Goal: Information Seeking & Learning: Learn about a topic

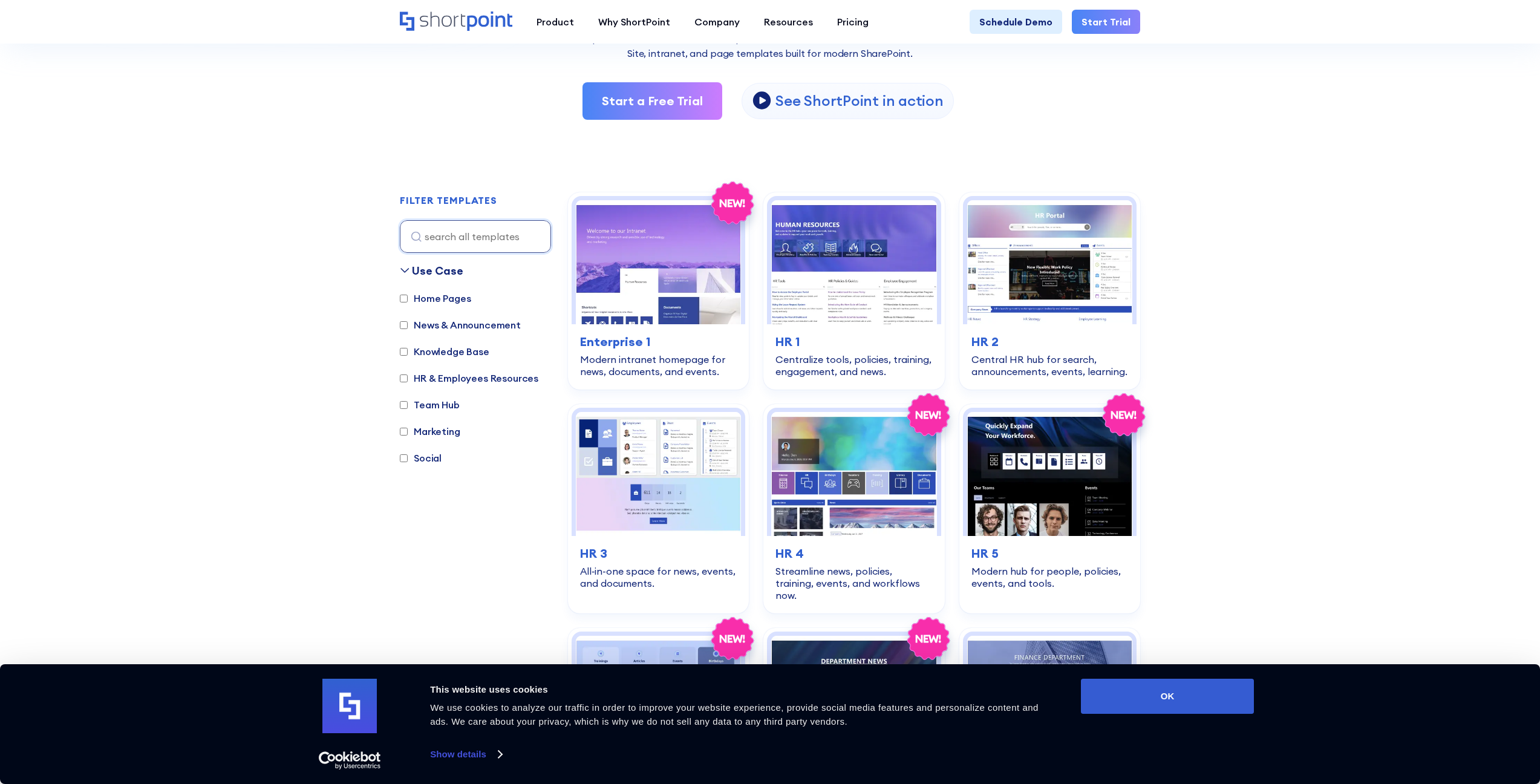
scroll to position [606, 0]
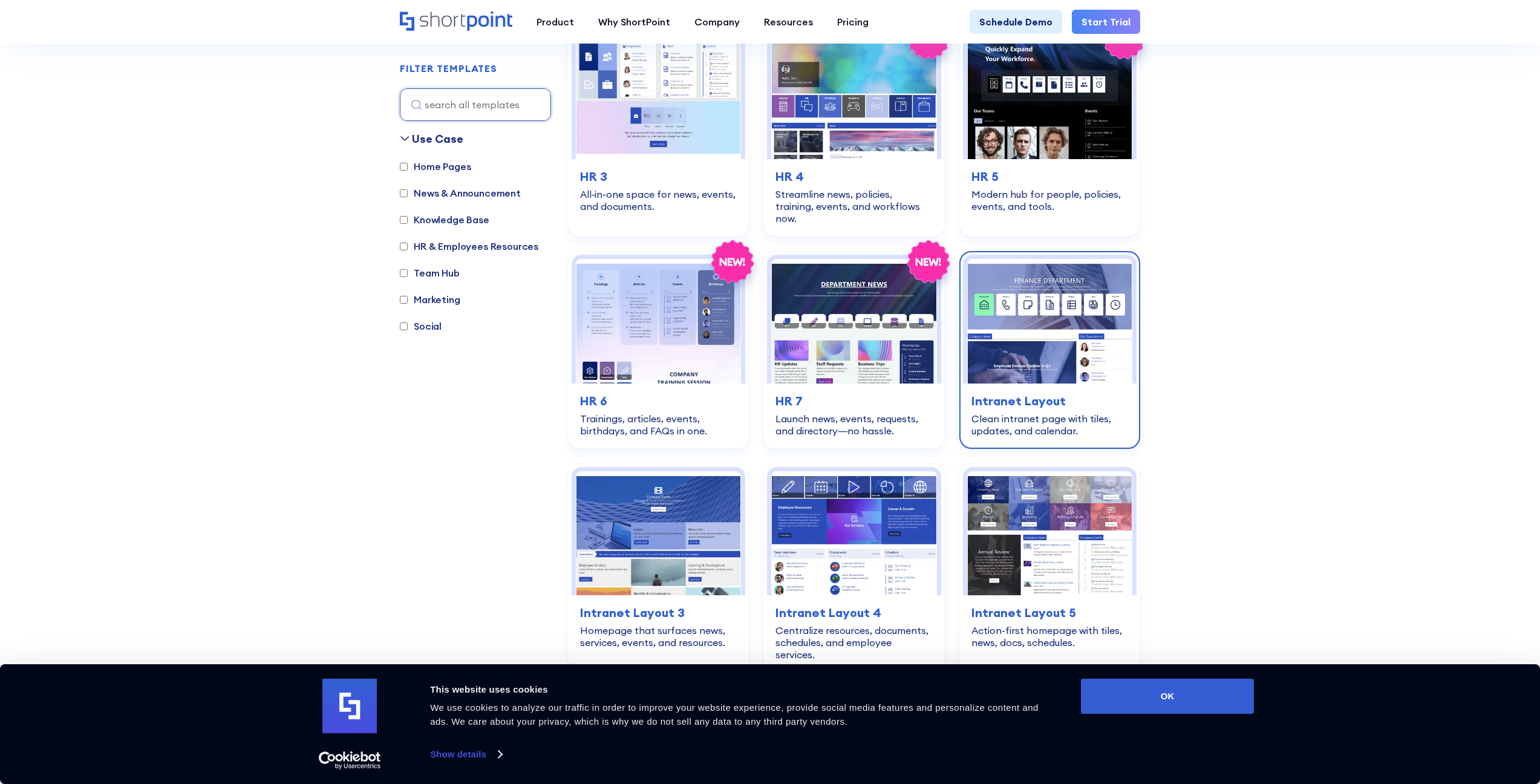
click at [1033, 317] on img at bounding box center [1049, 320] width 165 height 124
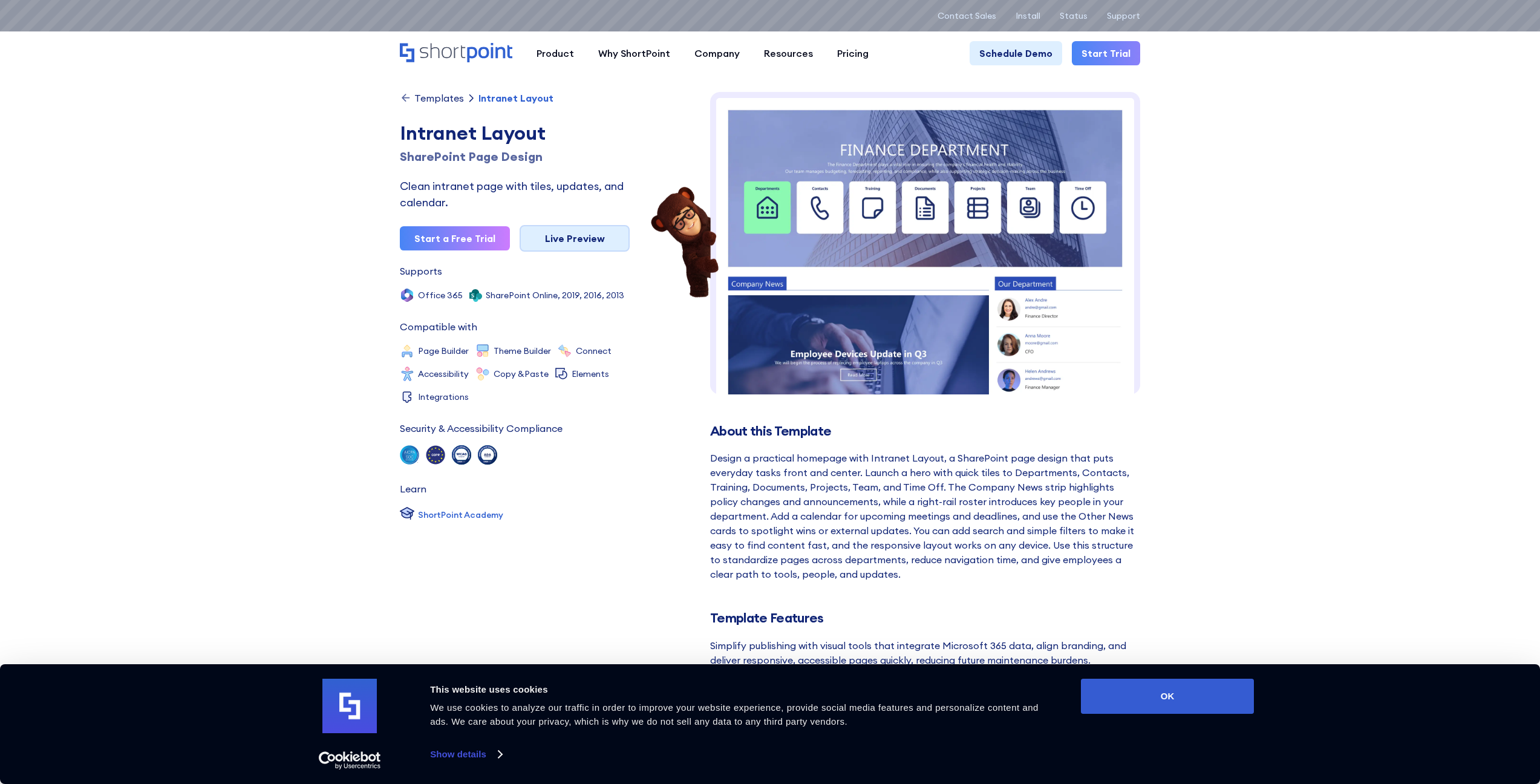
click at [592, 244] on link "Live Preview" at bounding box center [574, 238] width 110 height 27
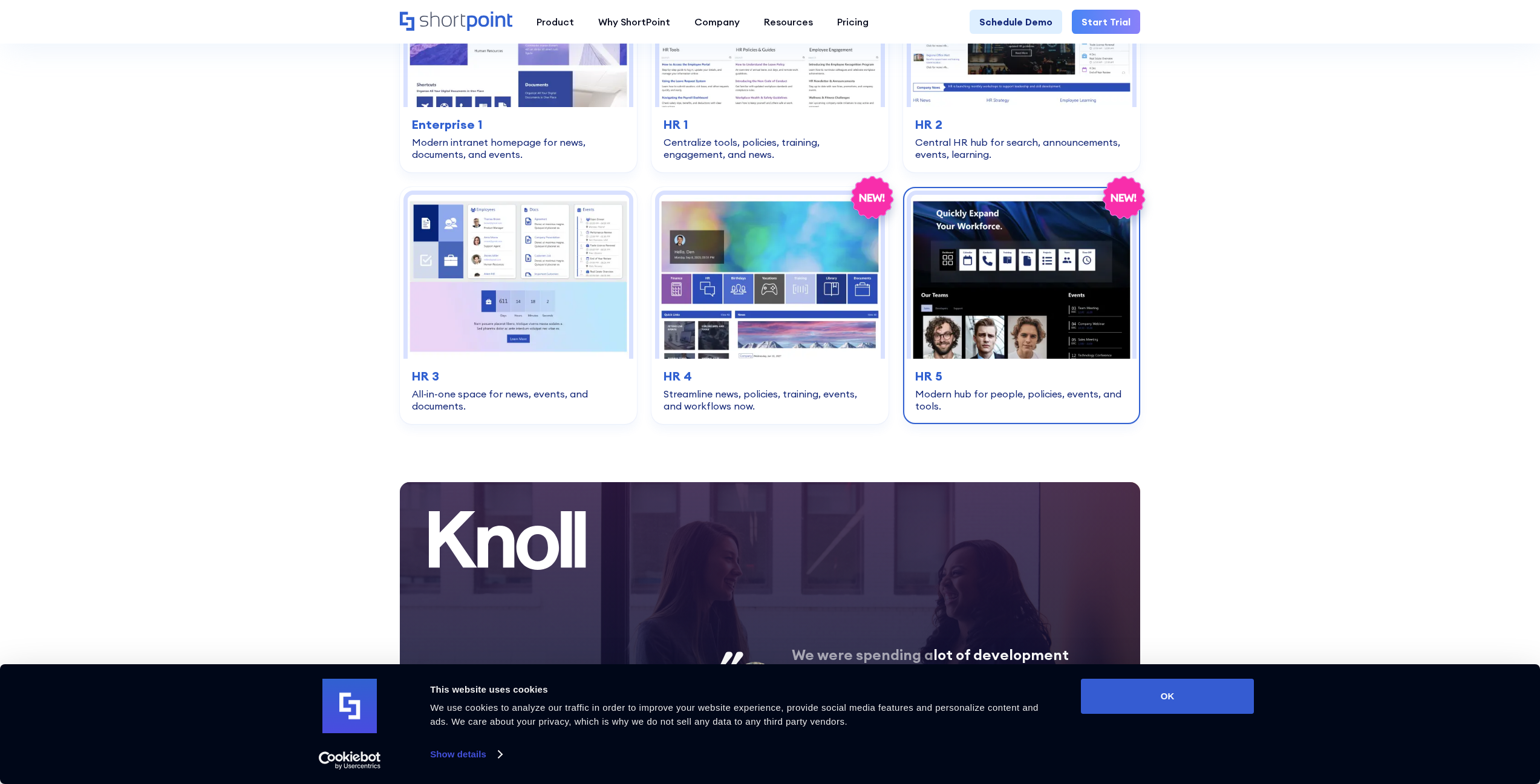
scroll to position [2343, 0]
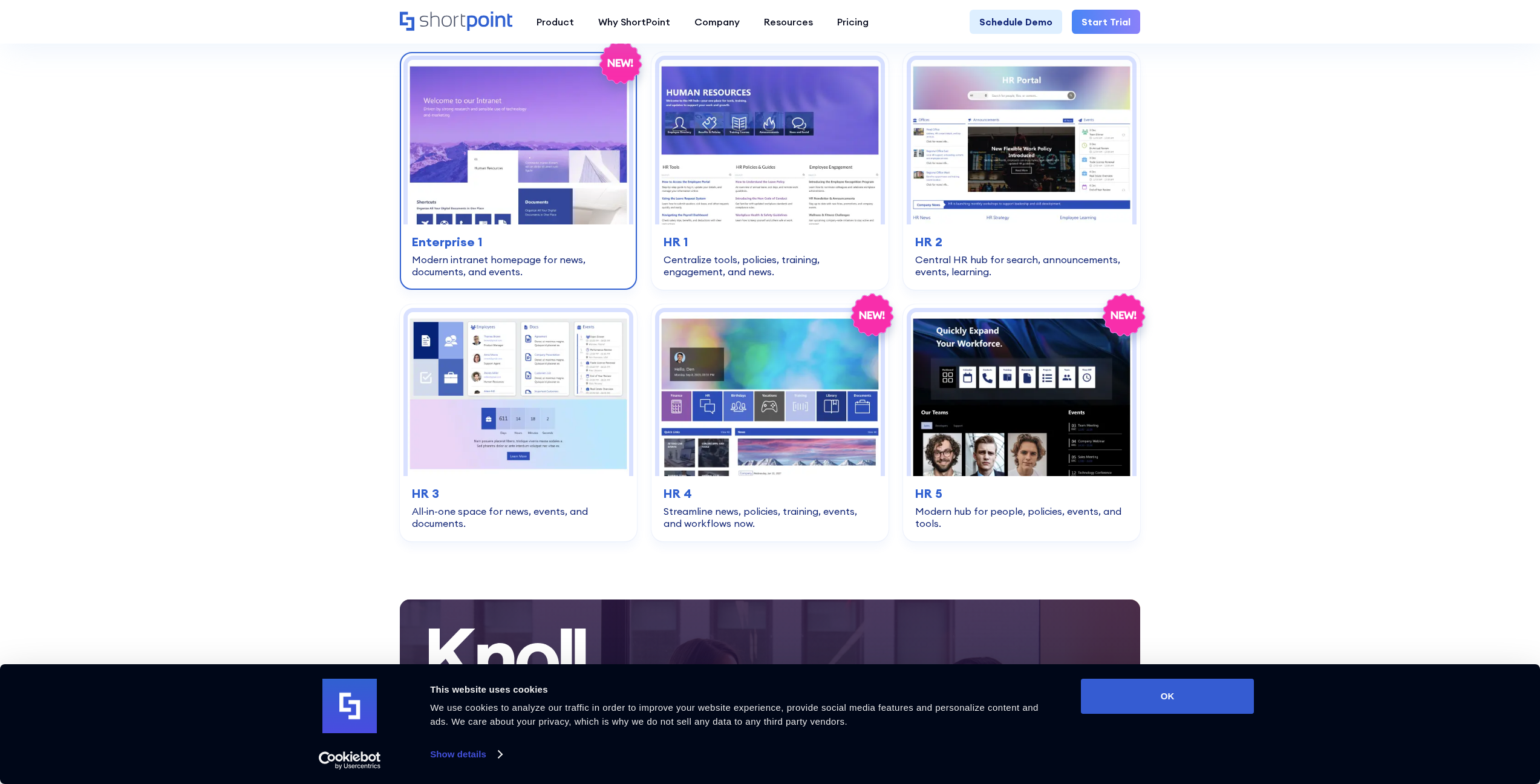
click at [531, 157] on img at bounding box center [518, 141] width 222 height 164
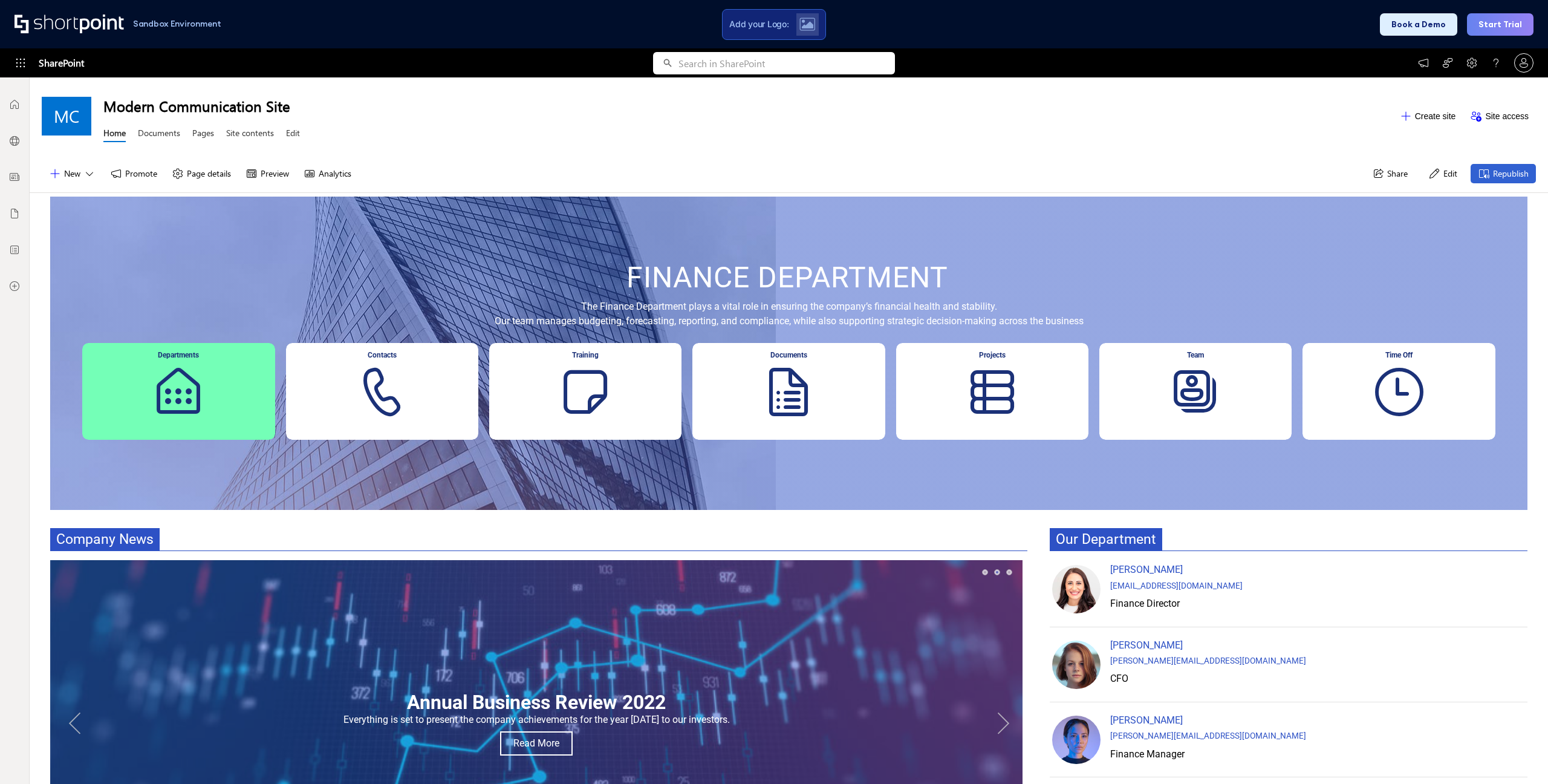
scroll to position [381, 0]
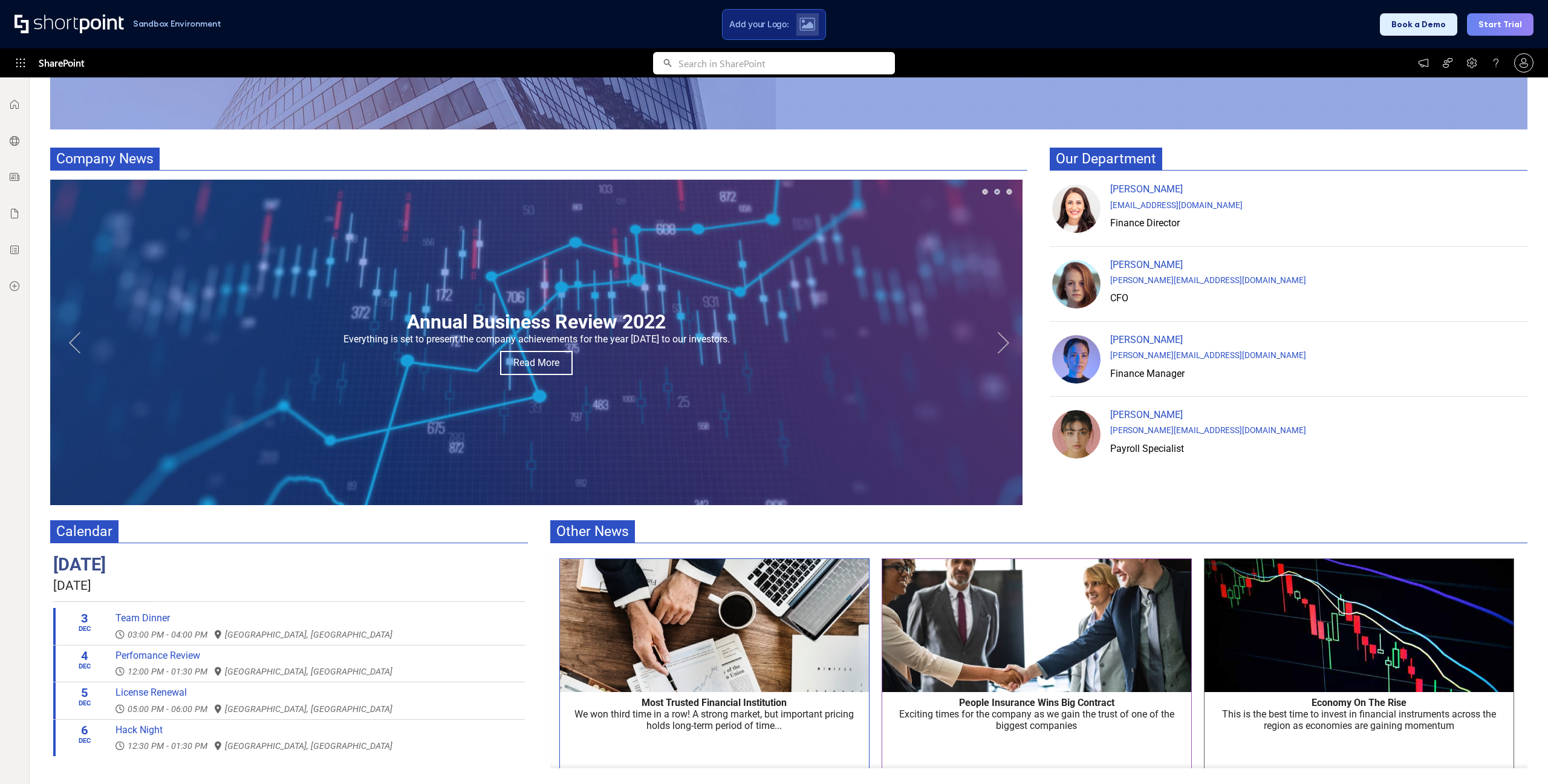
click at [1001, 346] on button "Next" at bounding box center [1003, 342] width 24 height 24
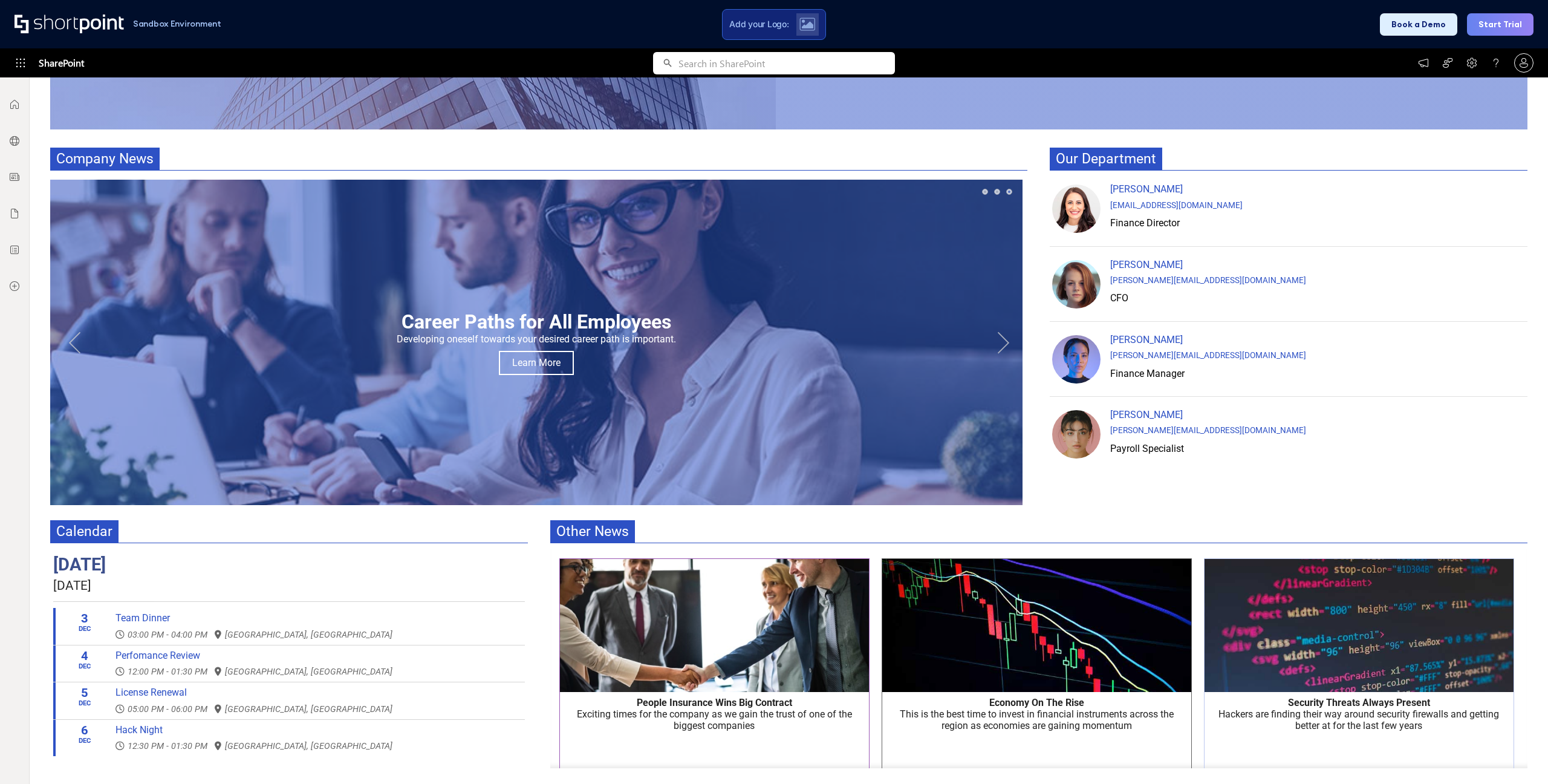
click at [1000, 345] on button "Next" at bounding box center [1003, 342] width 24 height 24
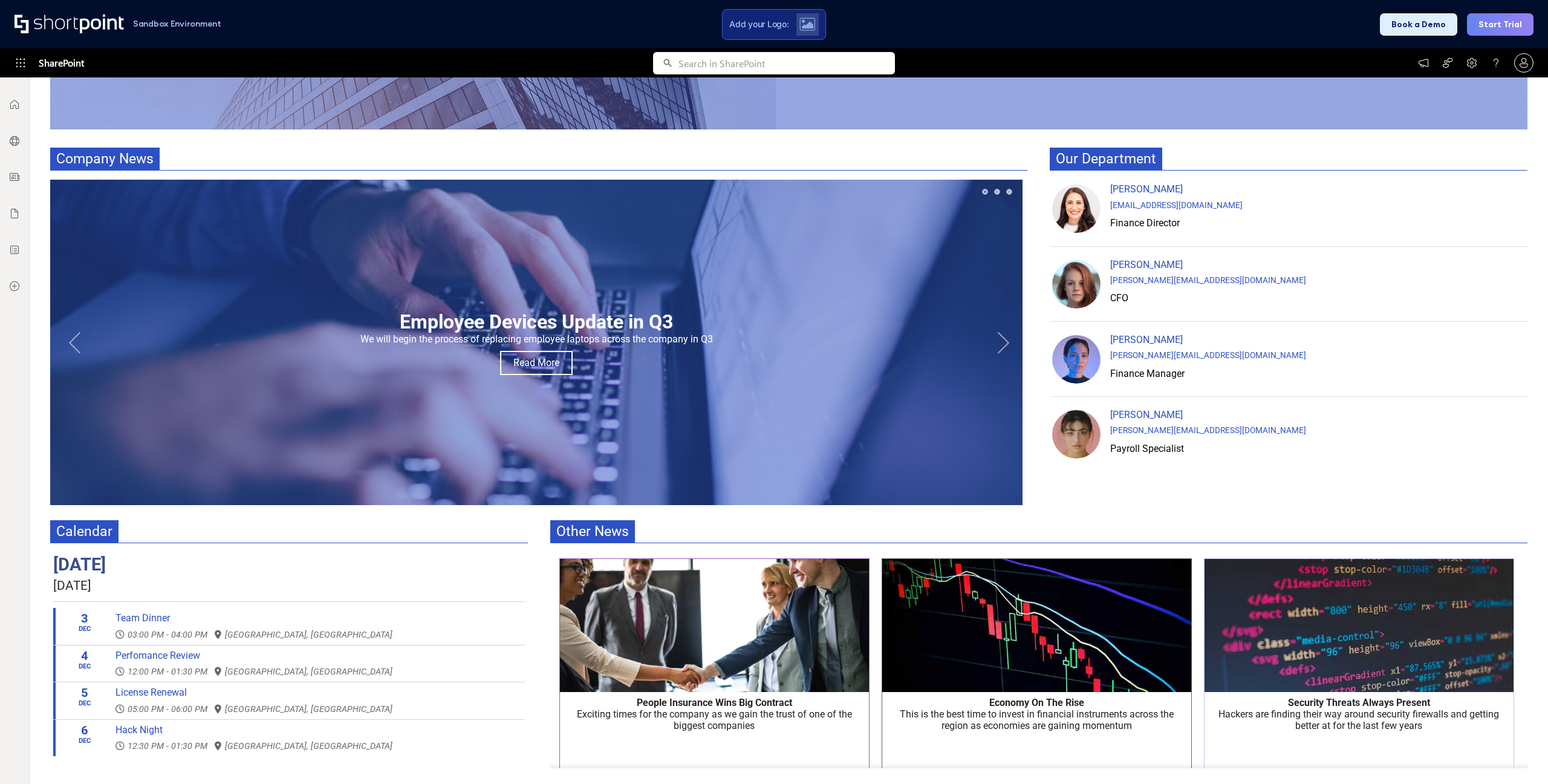
click at [1000, 345] on button "Next" at bounding box center [1003, 342] width 24 height 24
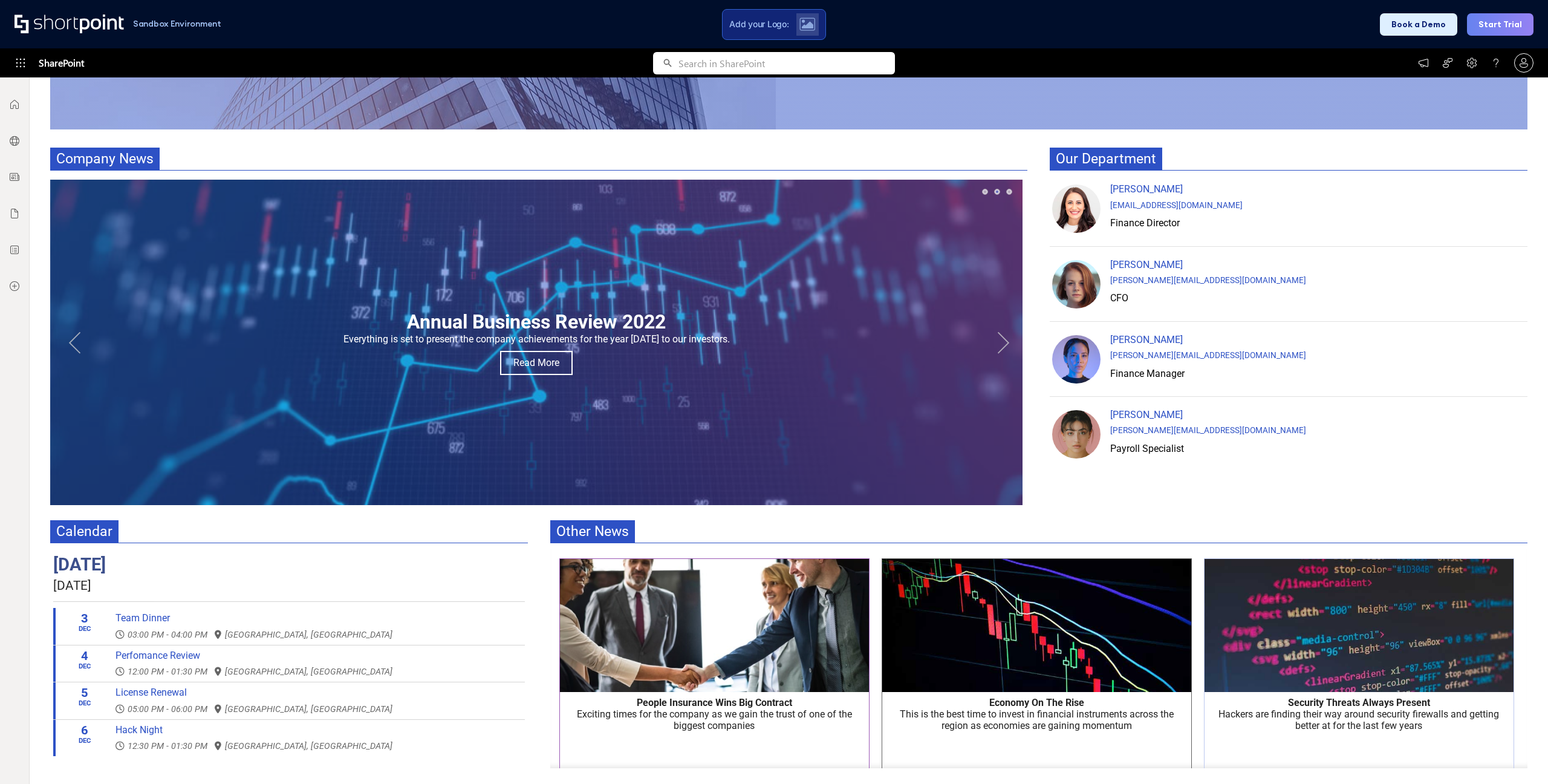
scroll to position [0, 0]
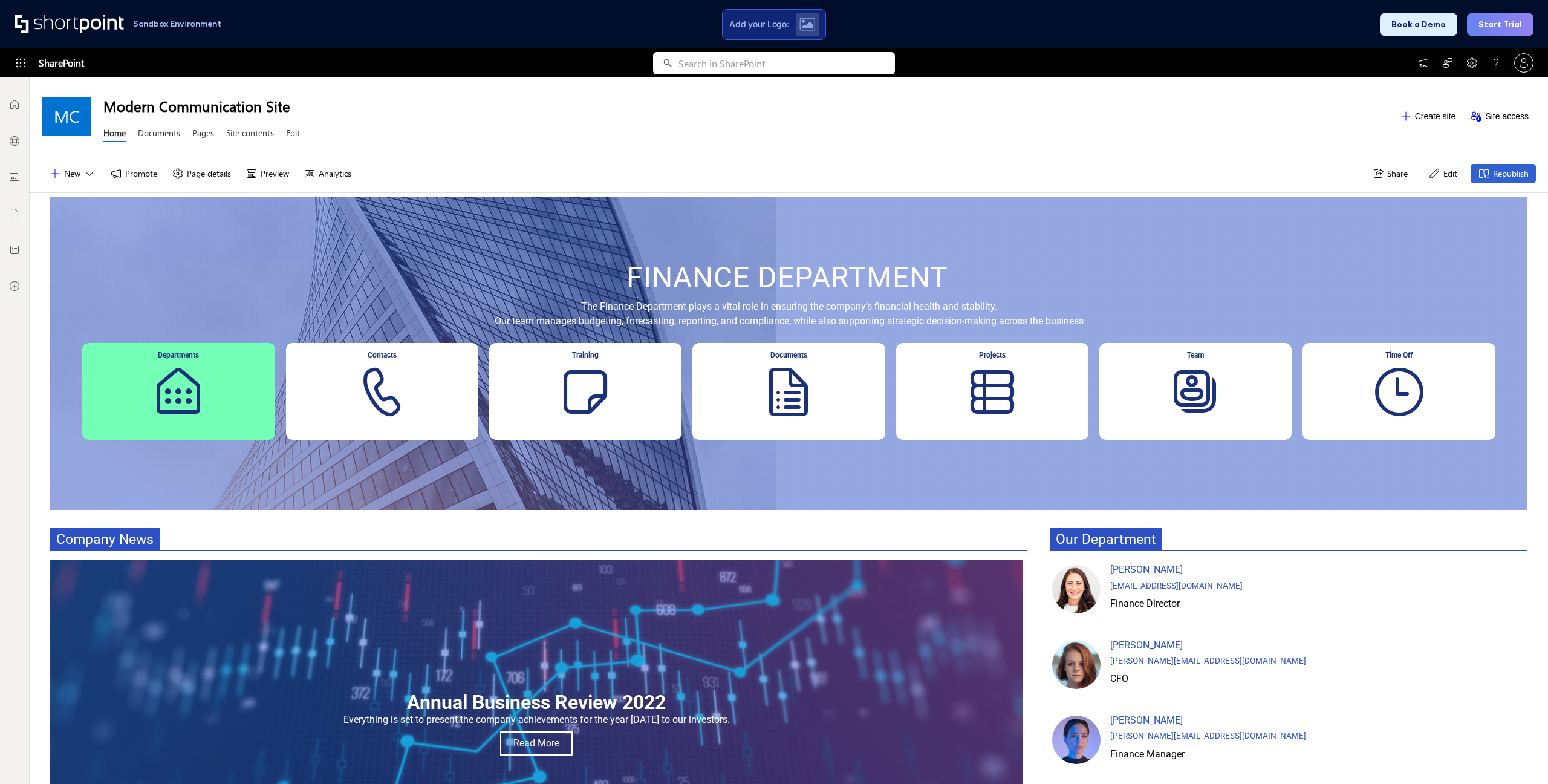
click at [388, 376] on div "Contacts" at bounding box center [382, 392] width 192 height 97
click at [369, 381] on div "Contacts" at bounding box center [382, 392] width 192 height 97
drag, startPoint x: 373, startPoint y: 397, endPoint x: 222, endPoint y: 394, distance: 151.0
click at [357, 398] on div "Contacts" at bounding box center [382, 392] width 192 height 97
click at [185, 394] on div "Departments" at bounding box center [178, 392] width 192 height 97
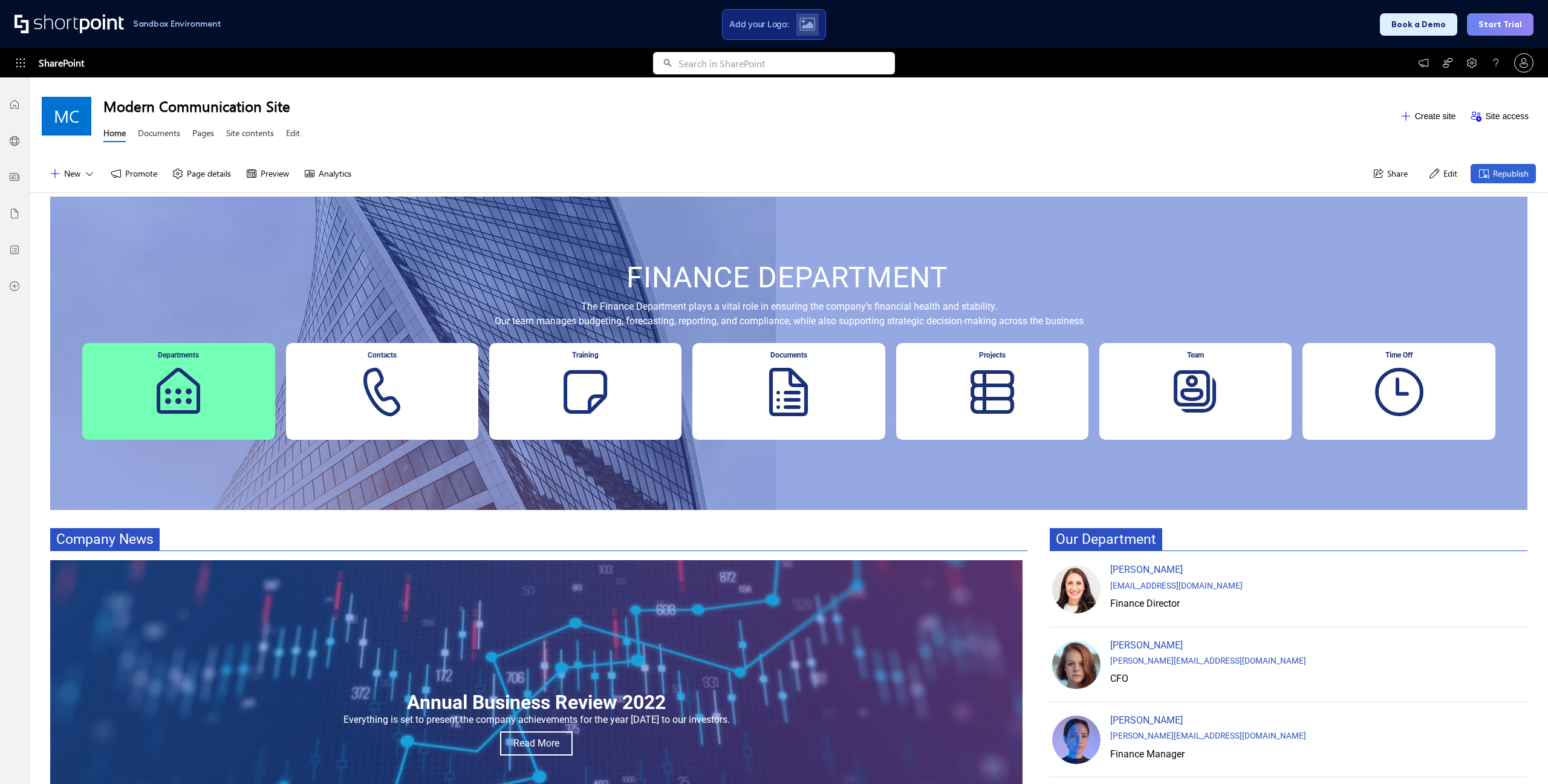
drag, startPoint x: 350, startPoint y: 396, endPoint x: 431, endPoint y: 381, distance: 82.4
click at [360, 395] on div "Contacts" at bounding box center [382, 392] width 192 height 97
click at [552, 390] on div "Training" at bounding box center [585, 392] width 192 height 97
drag, startPoint x: 674, startPoint y: 393, endPoint x: 814, endPoint y: 399, distance: 140.1
click at [706, 395] on div "Departments Contacts Training Documents Projects Team Time Off" at bounding box center [788, 396] width 1416 height 107
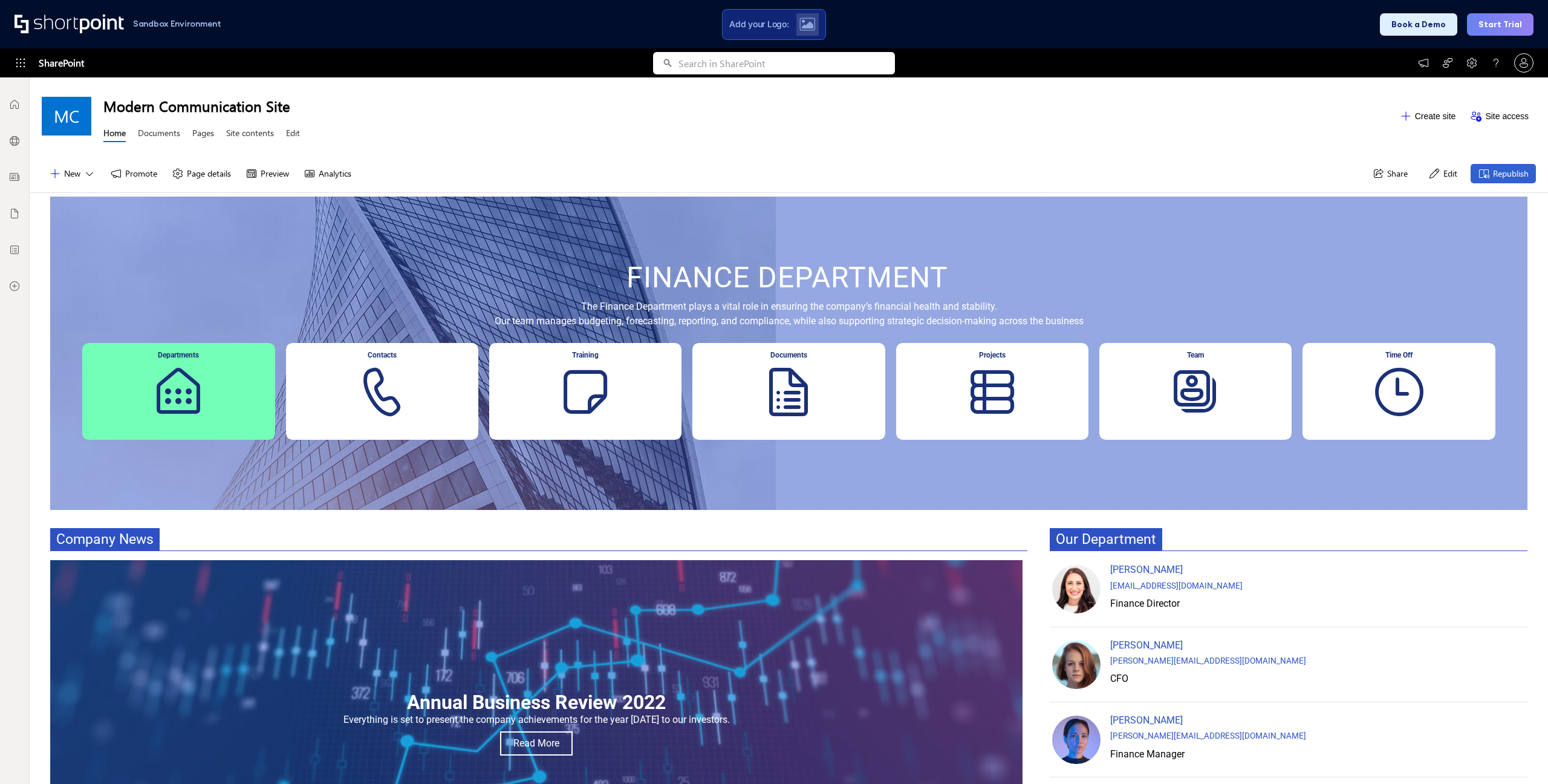
click at [814, 399] on div "Documents" at bounding box center [788, 392] width 192 height 97
drag, startPoint x: 908, startPoint y: 396, endPoint x: 986, endPoint y: 394, distance: 78.0
click at [916, 396] on div "Departments Contacts Training Documents Projects Team Time Off" at bounding box center [788, 396] width 1416 height 107
click at [989, 393] on div "Projects" at bounding box center [992, 392] width 192 height 97
click at [1163, 388] on div "Team" at bounding box center [1195, 392] width 192 height 97
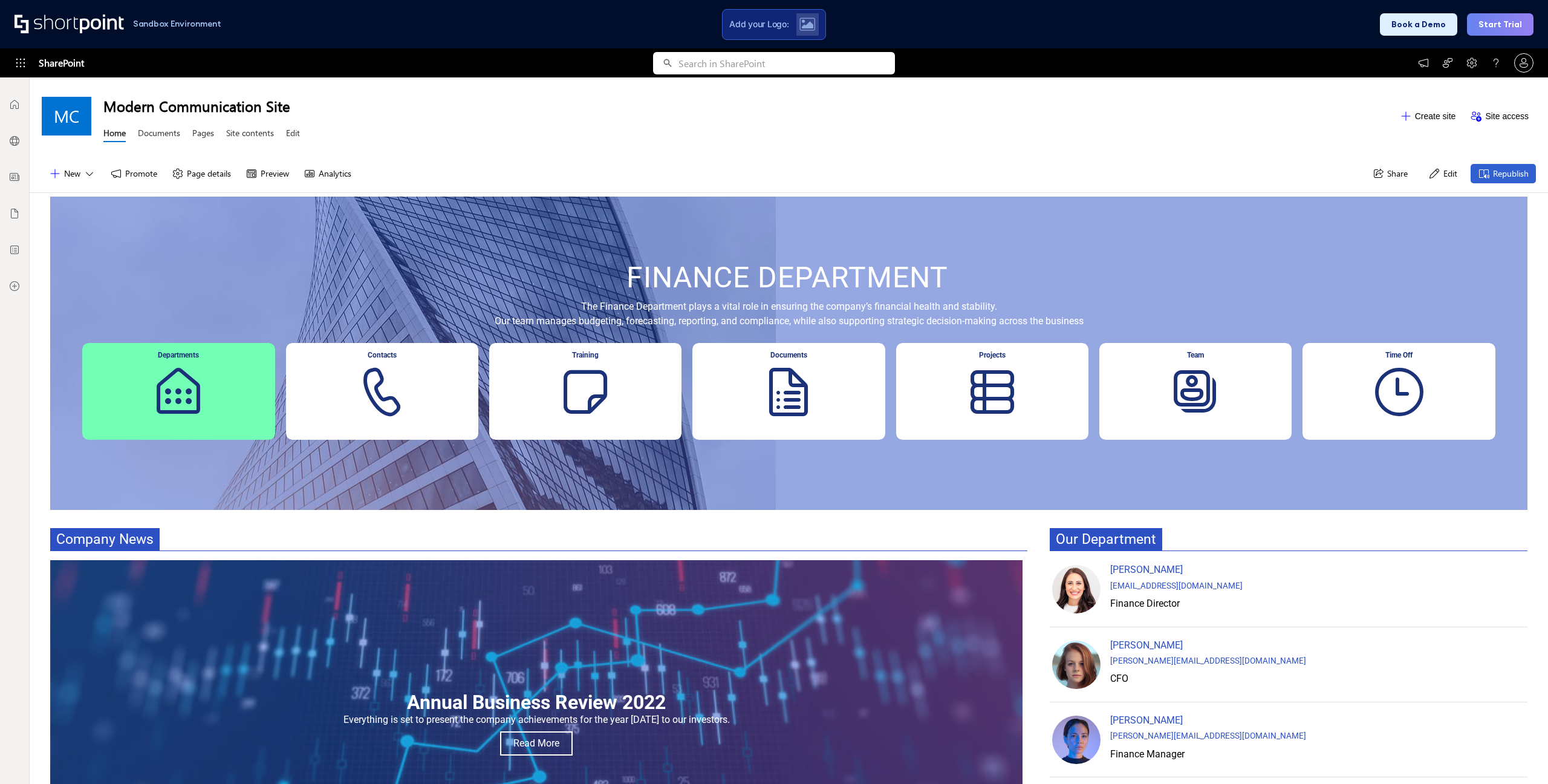
click at [1362, 399] on div "Time Off" at bounding box center [1398, 392] width 192 height 97
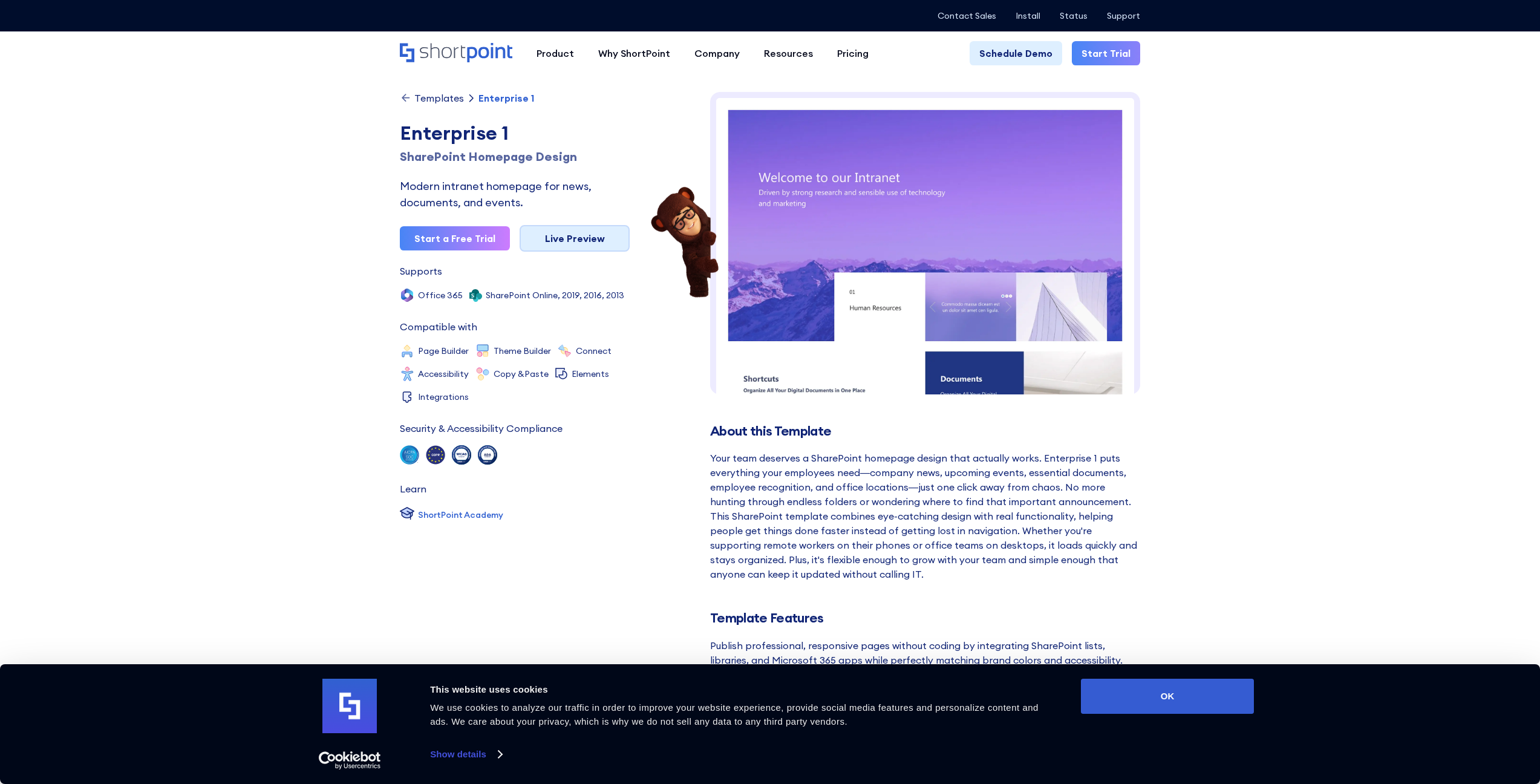
click at [590, 245] on link "Live Preview" at bounding box center [574, 238] width 110 height 27
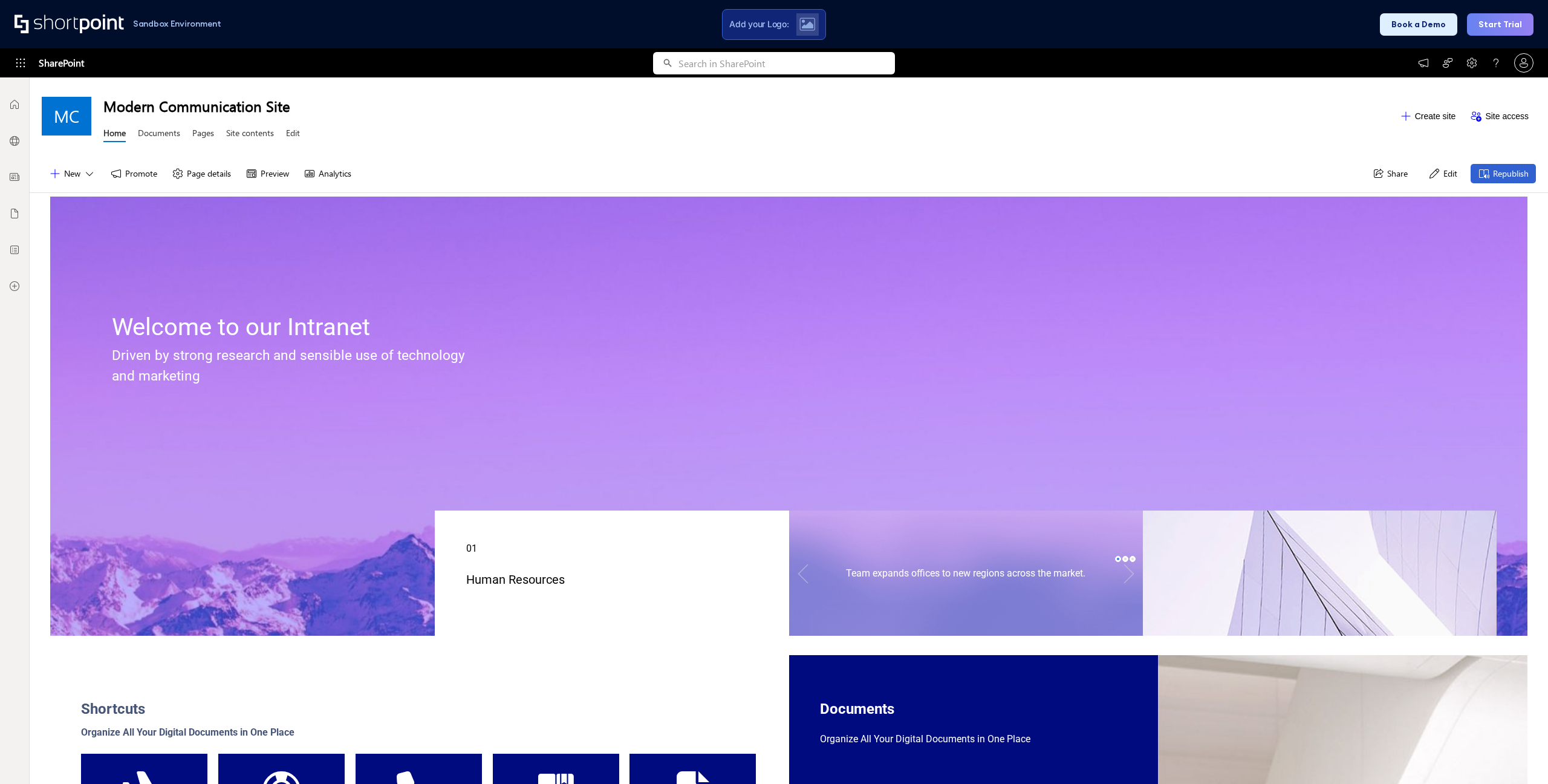
scroll to position [2, 0]
